Goal: Check status: Check status

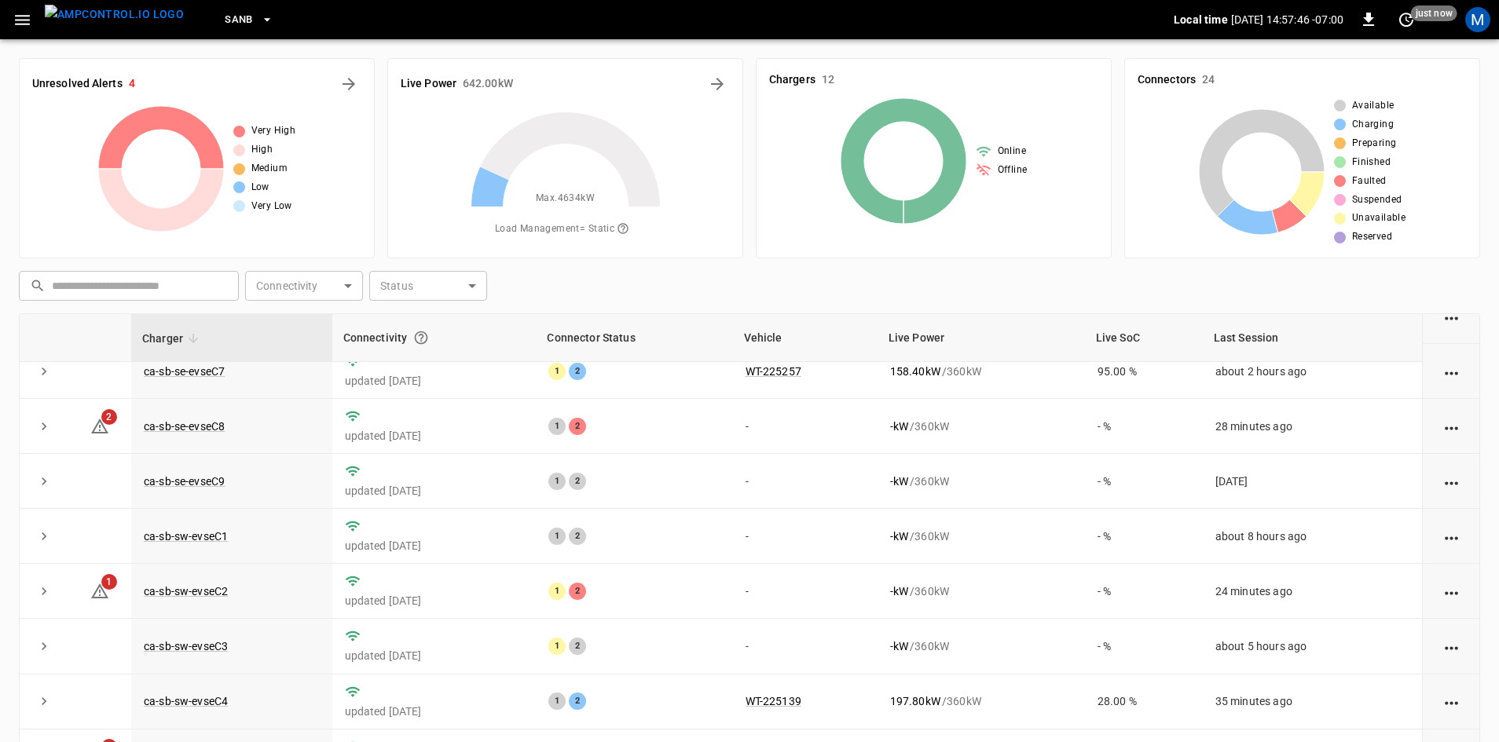
scroll to position [199, 0]
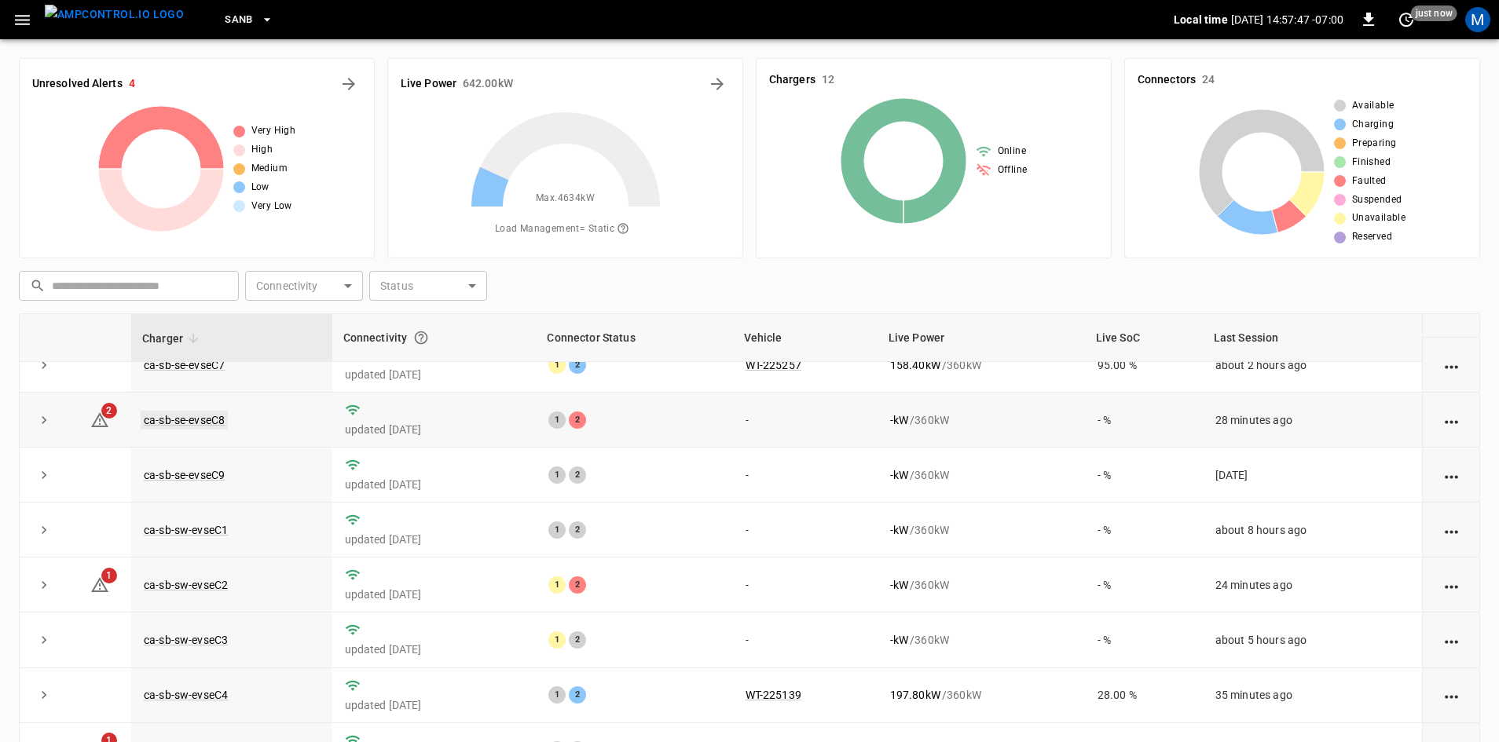
click at [174, 414] on link "ca-sb-se-evseC8" at bounding box center [184, 420] width 87 height 19
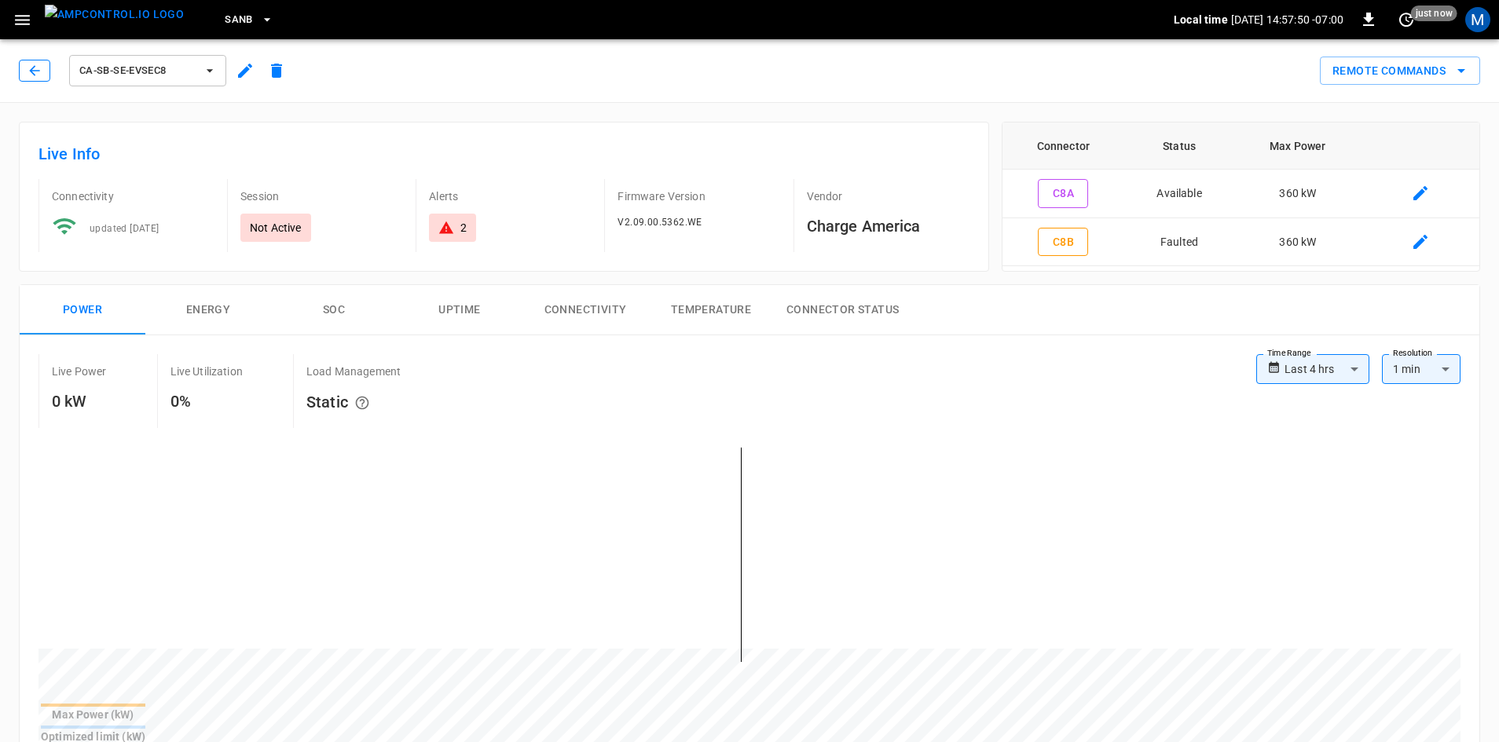
click at [41, 70] on icon "button" at bounding box center [35, 71] width 16 height 16
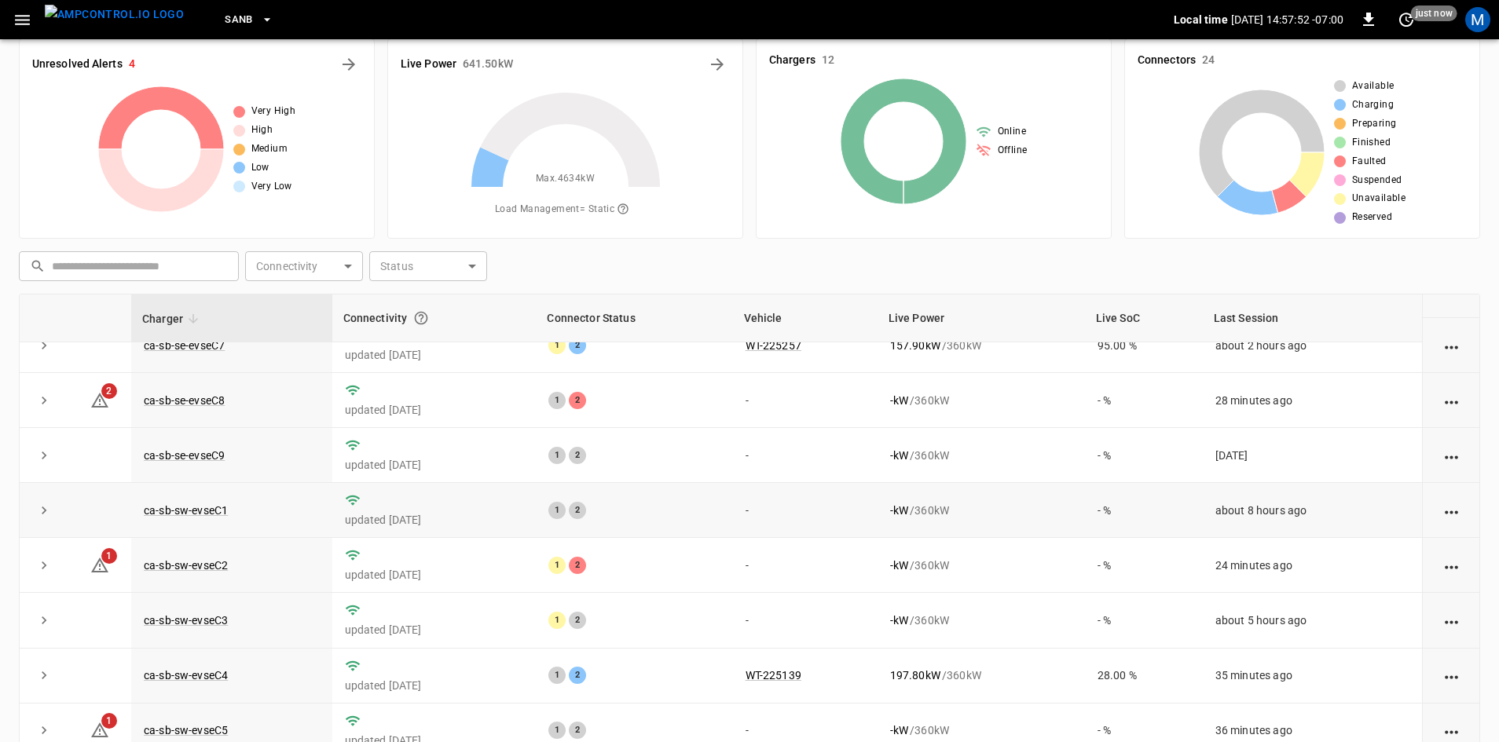
scroll to position [152, 0]
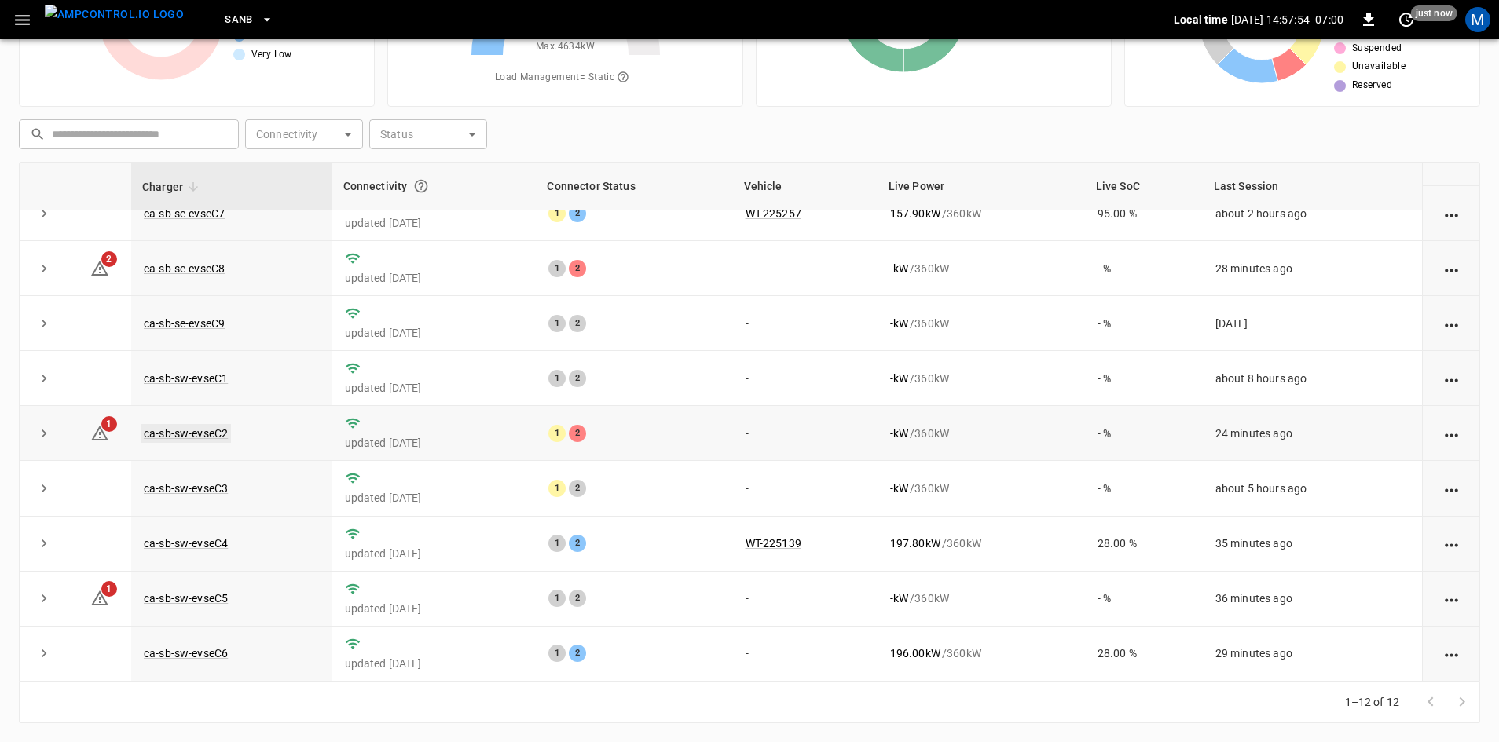
click at [213, 431] on link "ca-sb-sw-evseC2" at bounding box center [186, 433] width 90 height 19
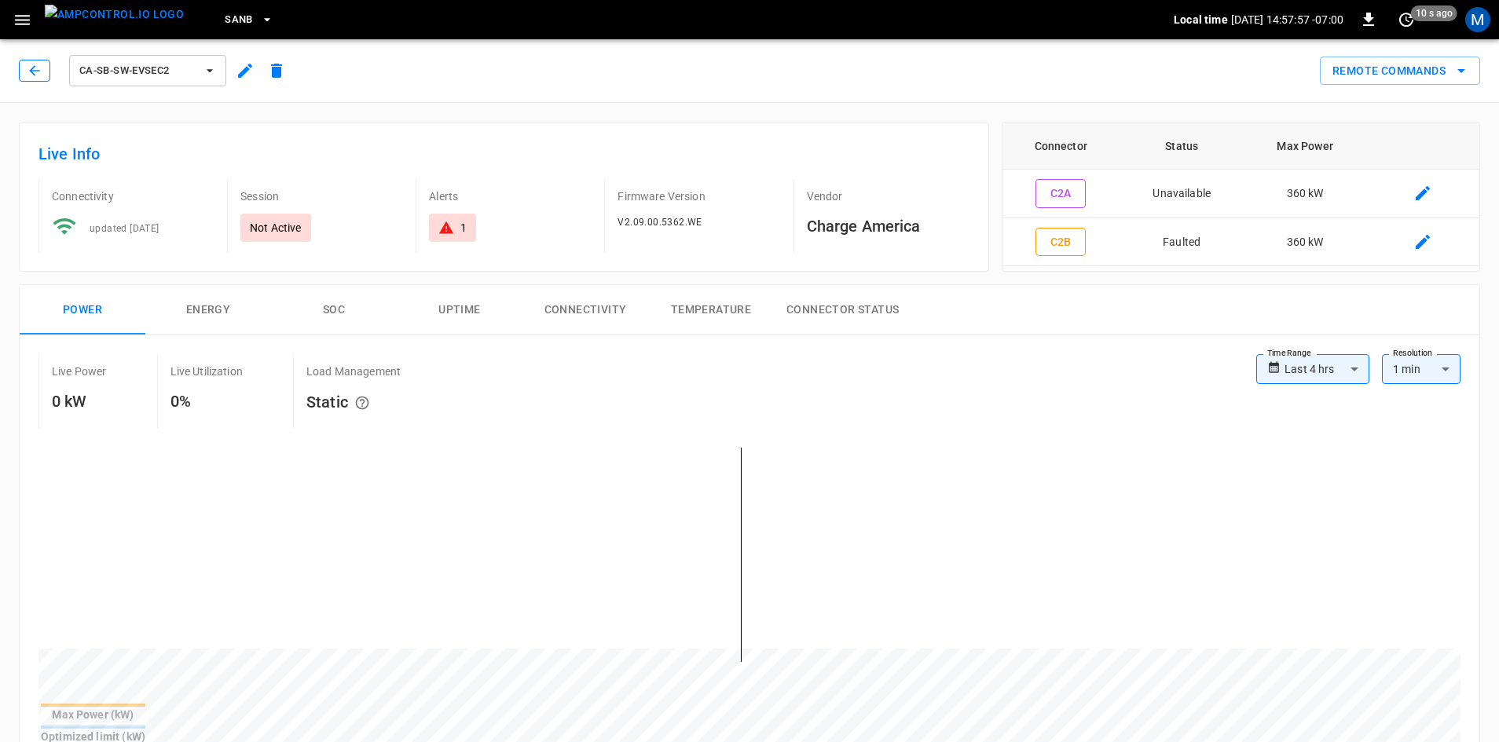
click at [28, 68] on icon "button" at bounding box center [35, 71] width 16 height 16
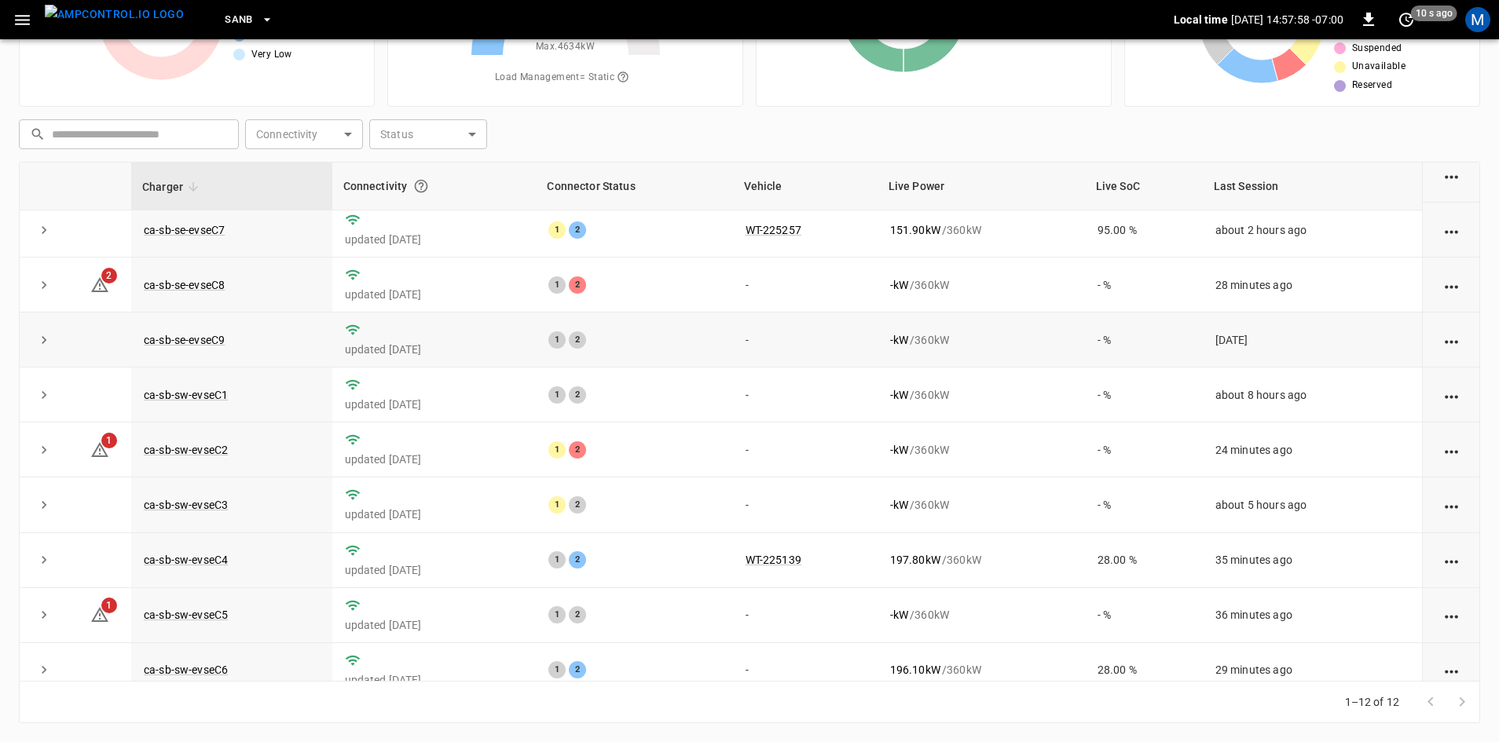
scroll to position [199, 0]
